Goal: Transaction & Acquisition: Book appointment/travel/reservation

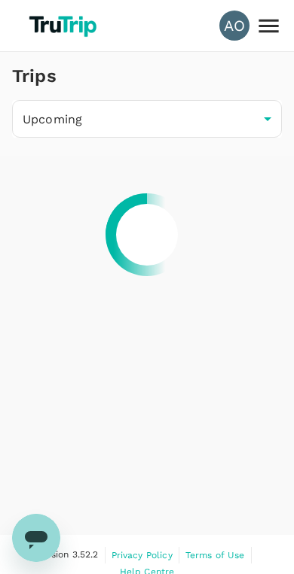
click at [42, 120] on body "AO Trips Upcoming /trips/upcoming ​ Version 3.52.2 Privacy Policy Terms of Use …" at bounding box center [147, 296] width 294 height 592
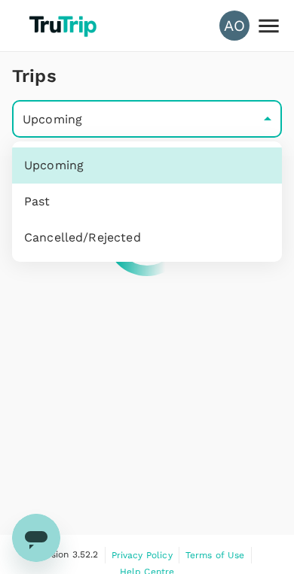
click at [26, 201] on li "Past" at bounding box center [146, 202] width 269 height 36
type input "/trips/completed"
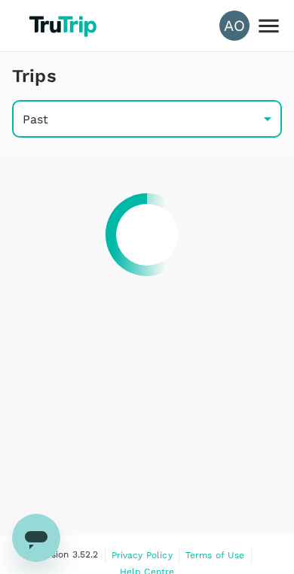
click at [22, 126] on body "AO Trips Past /trips/completed ​ Version 3.52.2 Privacy Policy Terms of Use Hel…" at bounding box center [147, 296] width 294 height 592
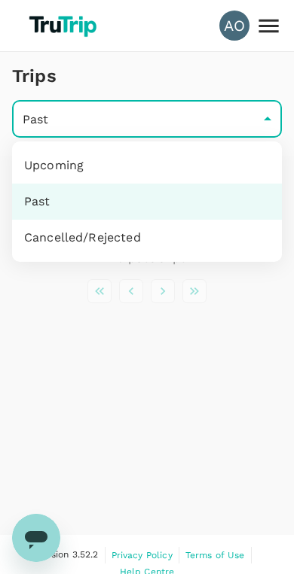
click at [209, 427] on div at bounding box center [147, 287] width 294 height 574
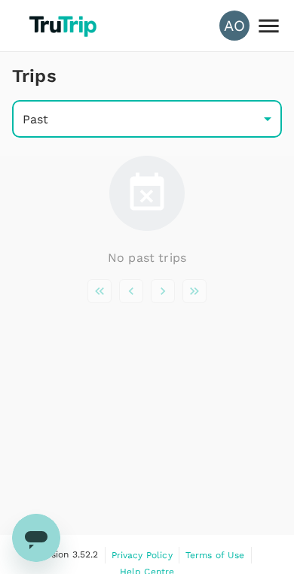
click at [269, 30] on icon at bounding box center [268, 26] width 26 height 26
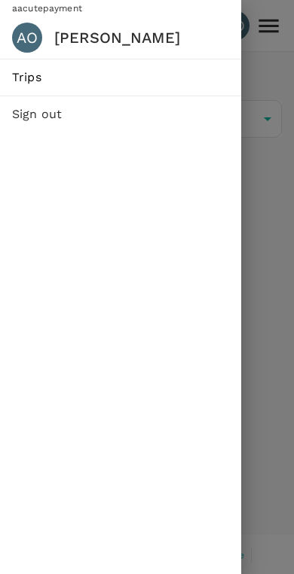
click at [15, 47] on div "AO" at bounding box center [33, 38] width 42 height 30
click at [23, 85] on link "Trips" at bounding box center [120, 77] width 241 height 36
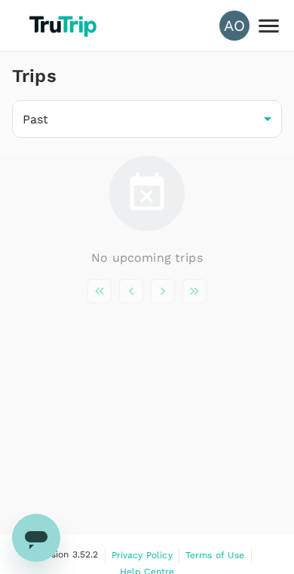
click at [44, 39] on img at bounding box center [64, 25] width 81 height 33
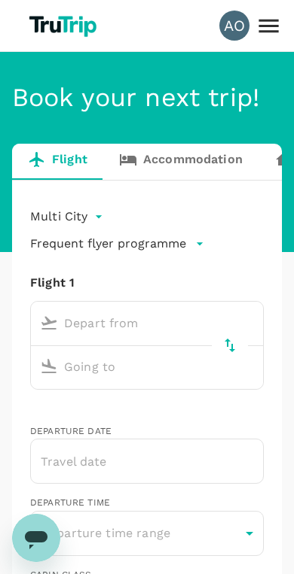
click at [42, 24] on img at bounding box center [64, 25] width 81 height 33
type input "[DOMAIN_NAME][EMAIL_ADDRESS][DOMAIN_NAME]"
type input "62"
type input "85750580354"
click at [44, 24] on img at bounding box center [64, 25] width 81 height 33
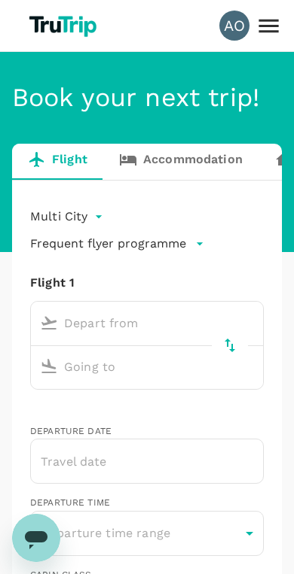
click at [44, 24] on img at bounding box center [64, 25] width 81 height 33
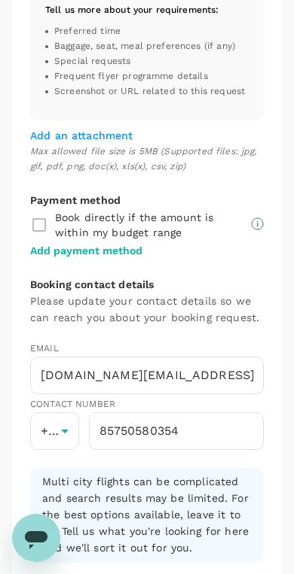
scroll to position [1014, 0]
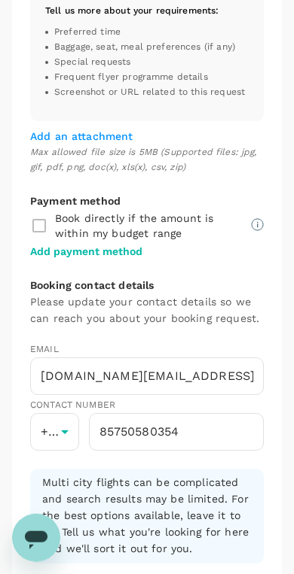
click at [36, 229] on div "Book directly if the amount is within my budget range" at bounding box center [146, 226] width 233 height 32
click at [36, 224] on div "Book directly if the amount is within my budget range" at bounding box center [146, 226] width 233 height 32
click at [44, 216] on div "Book directly if the amount is within my budget range" at bounding box center [146, 226] width 233 height 32
click at [38, 230] on div "Book directly if the amount is within my budget range" at bounding box center [146, 226] width 233 height 32
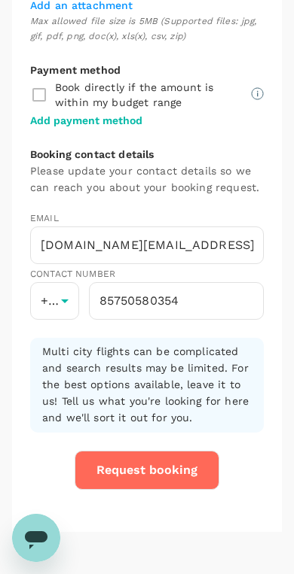
scroll to position [1149, 0]
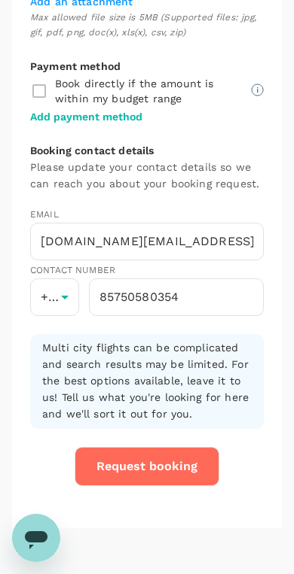
click at [38, 79] on div "Book directly if the amount is within my budget range" at bounding box center [146, 91] width 233 height 32
click at [69, 117] on p "Add payment method" at bounding box center [86, 116] width 112 height 15
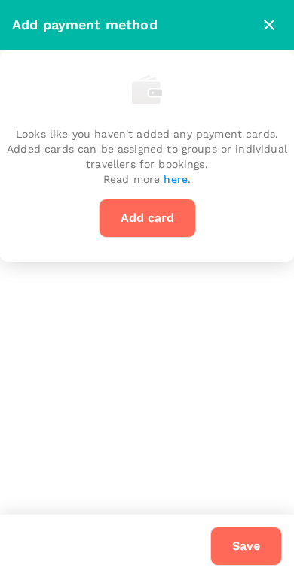
click at [75, 123] on div "Looks like you haven't added any payment cards. Added cards can be assigned to …" at bounding box center [147, 156] width 294 height 212
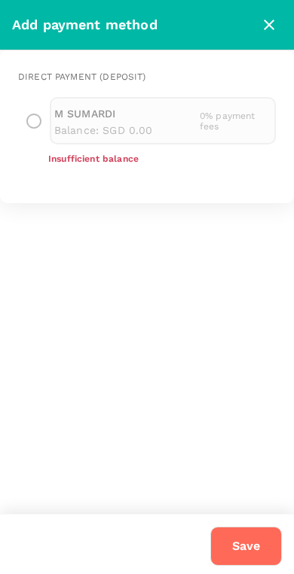
click at [38, 117] on div "M SUMARDI Balance : SGD 0.00 0 % payment fees" at bounding box center [146, 120] width 257 height 47
click at [32, 120] on div "M SUMARDI Balance : SGD 0.00 0 % payment fees" at bounding box center [146, 120] width 257 height 47
click at [257, 537] on button "Save" at bounding box center [246, 546] width 72 height 39
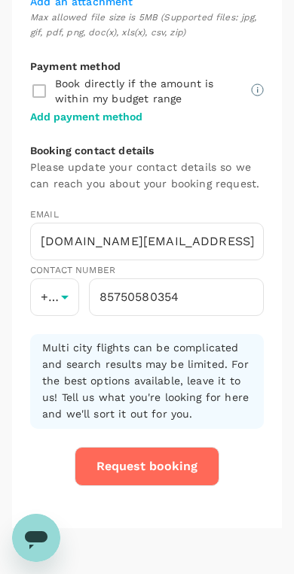
click at [61, 111] on p "Add payment method" at bounding box center [86, 116] width 112 height 15
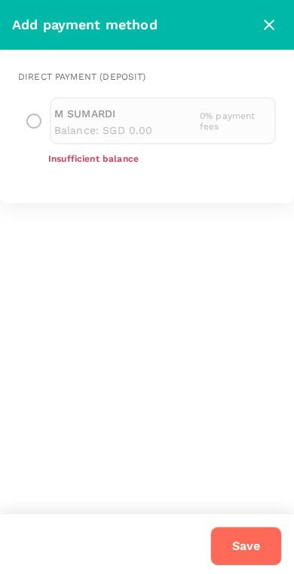
click at [41, 123] on div "M SUMARDI Balance : SGD 0.00 0 % payment fees" at bounding box center [146, 120] width 257 height 47
click at [40, 123] on div "M SUMARDI Balance : SGD 0.00 0 % payment fees" at bounding box center [146, 120] width 257 height 47
click at [35, 117] on div "M SUMARDI Balance : SGD 0.00 0 % payment fees" at bounding box center [146, 120] width 257 height 47
click at [82, 154] on span "Insufficient balance" at bounding box center [93, 159] width 90 height 11
click at [81, 154] on span "Insufficient balance" at bounding box center [93, 159] width 90 height 11
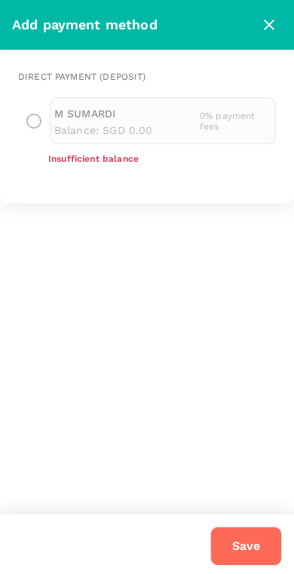
click at [99, 123] on p "Balance : SGD 0.00" at bounding box center [126, 130] width 145 height 15
click at [32, 117] on div "M SUMARDI Balance : SGD 0.00 0 % payment fees" at bounding box center [146, 120] width 257 height 47
click at [276, 35] on button "close" at bounding box center [269, 25] width 26 height 26
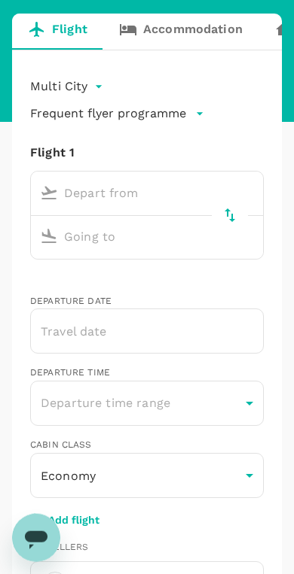
scroll to position [0, 0]
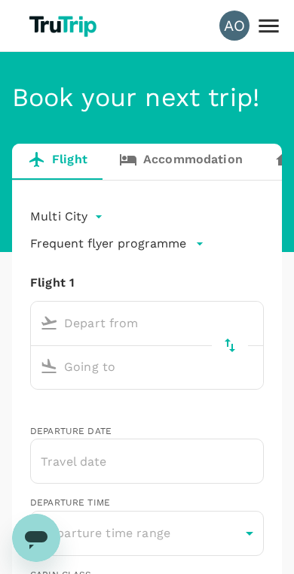
click at [267, 16] on icon at bounding box center [268, 26] width 26 height 26
